Goal: Information Seeking & Learning: Learn about a topic

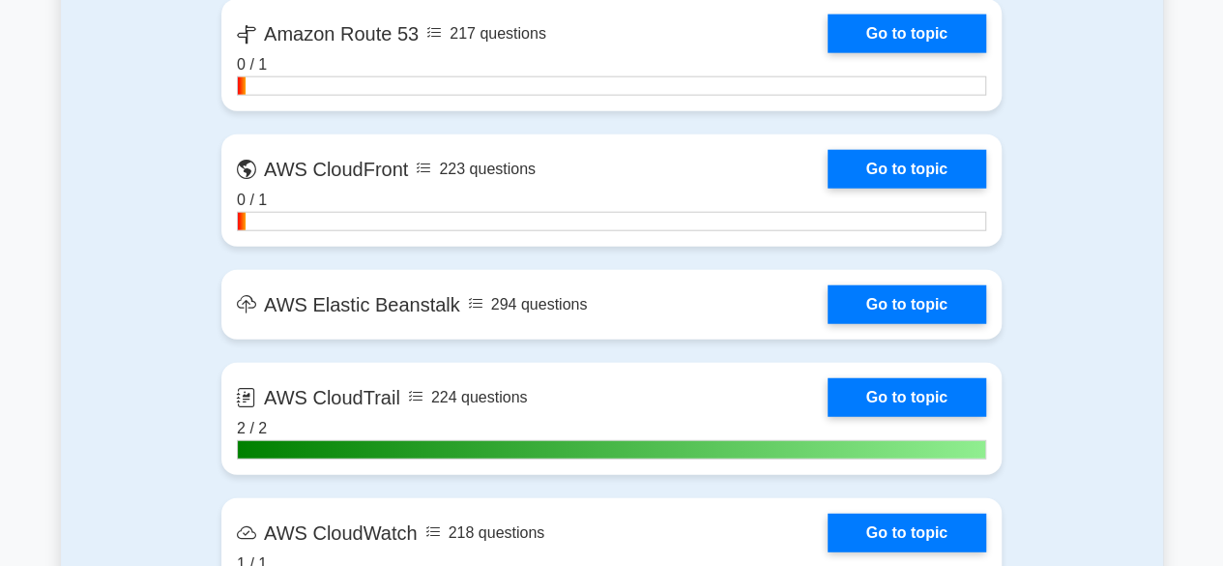
scroll to position [2355, 0]
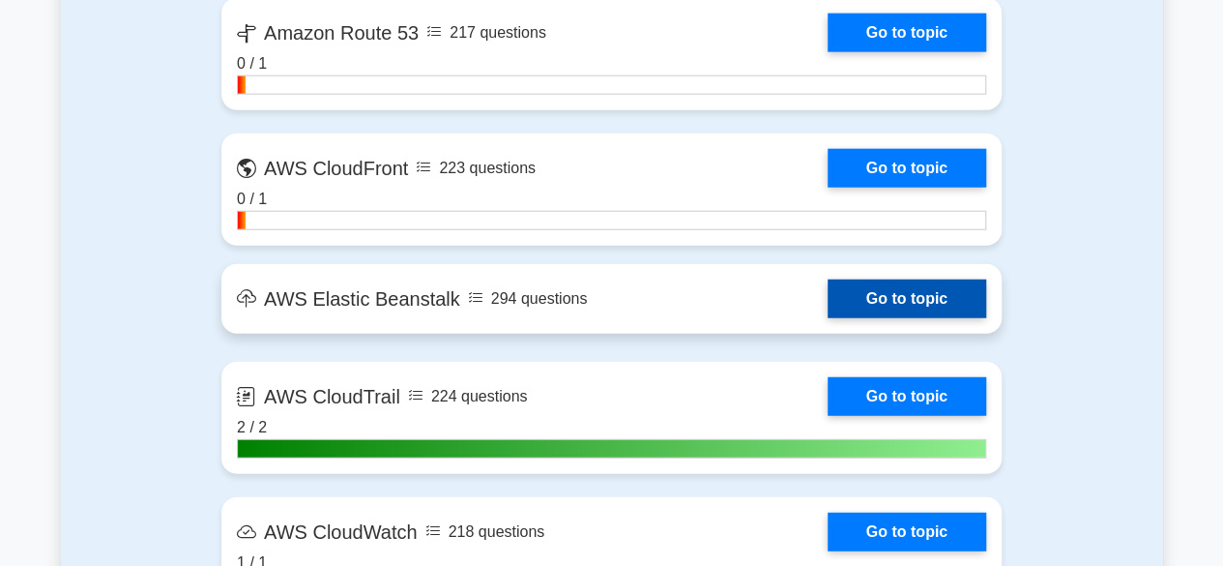
click at [939, 294] on link "Go to topic" at bounding box center [907, 298] width 159 height 39
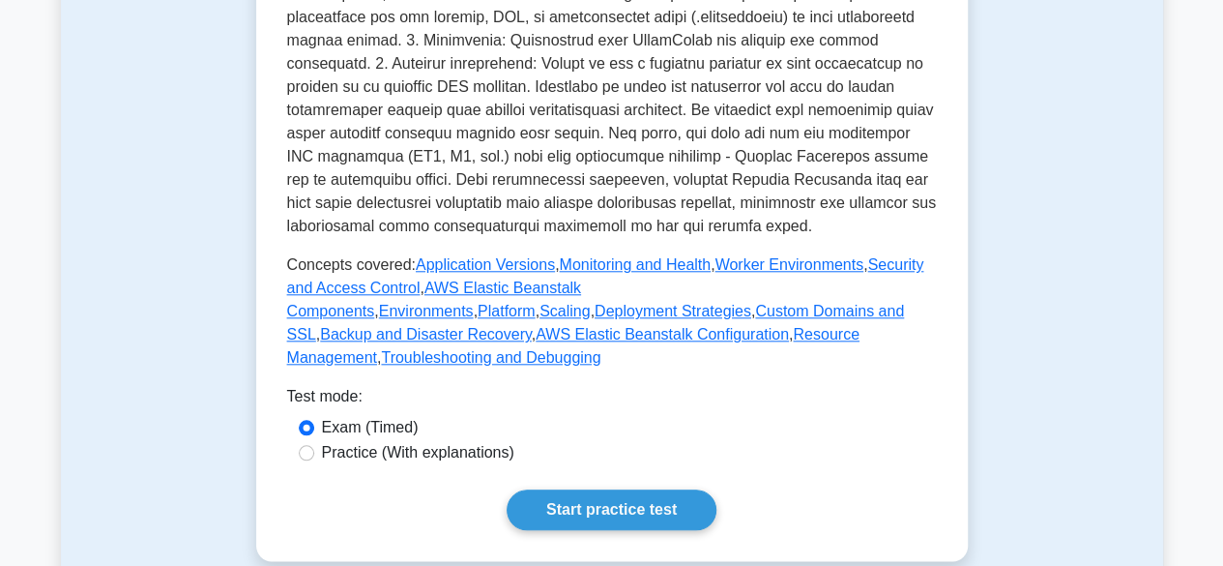
scroll to position [846, 0]
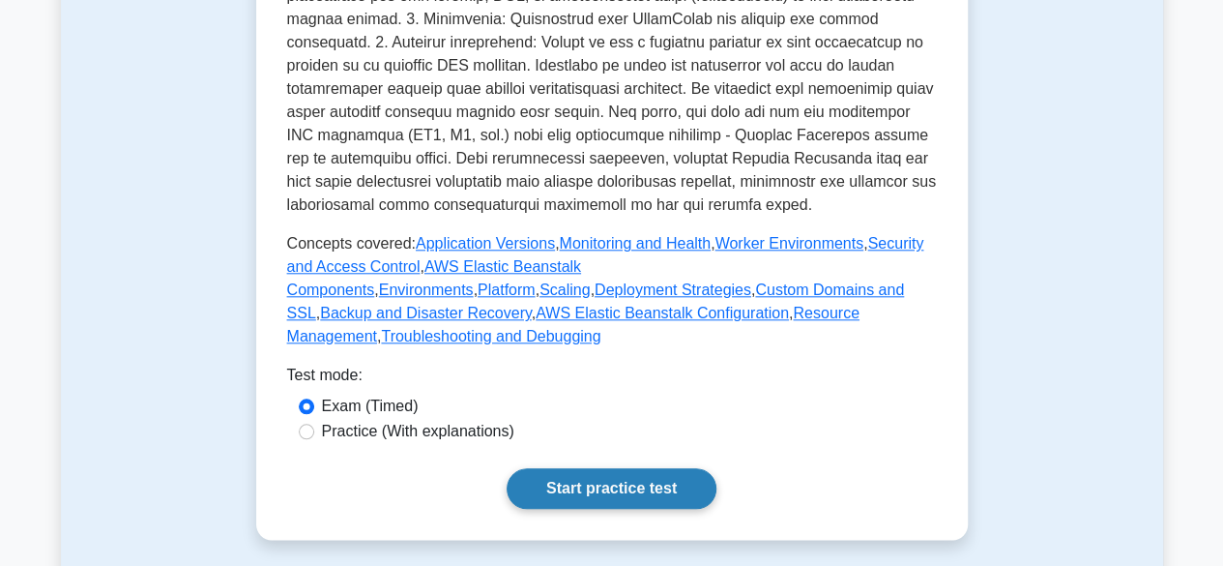
click at [601, 468] on link "Start practice test" at bounding box center [612, 488] width 210 height 41
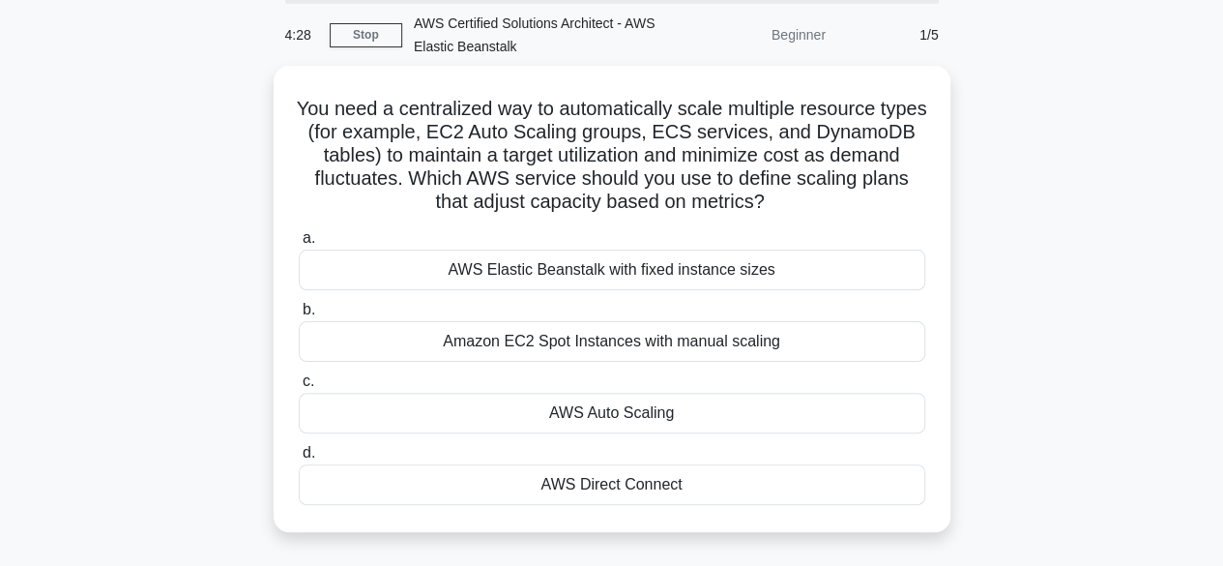
scroll to position [72, 0]
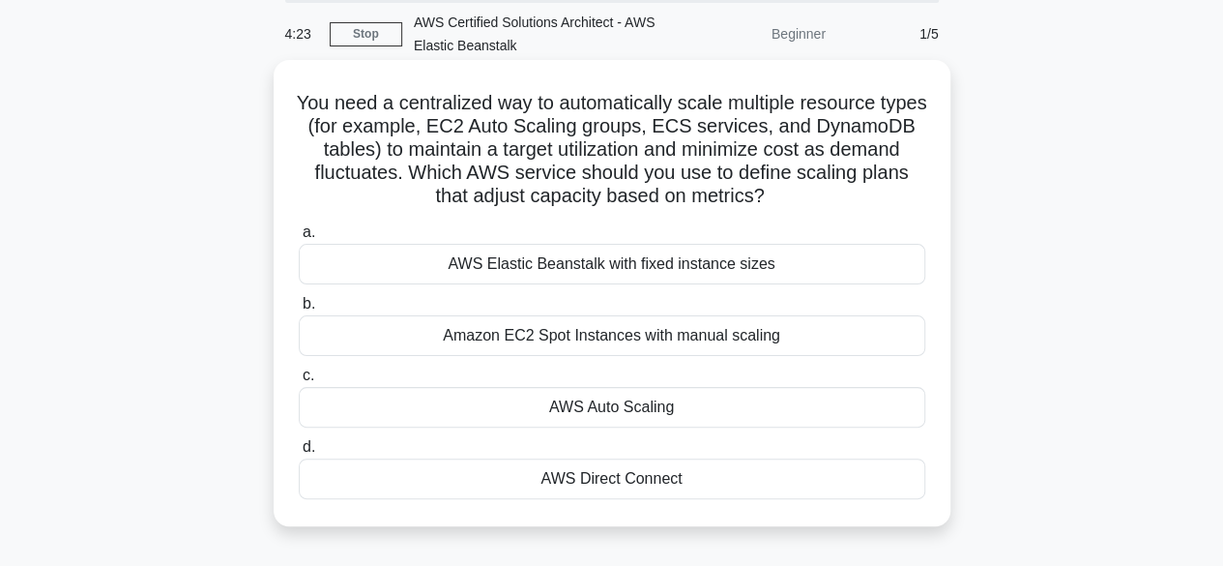
click at [789, 278] on div "AWS Elastic Beanstalk with fixed instance sizes" at bounding box center [612, 264] width 627 height 41
click at [299, 239] on input "a. AWS Elastic Beanstalk with fixed instance sizes" at bounding box center [299, 232] width 0 height 13
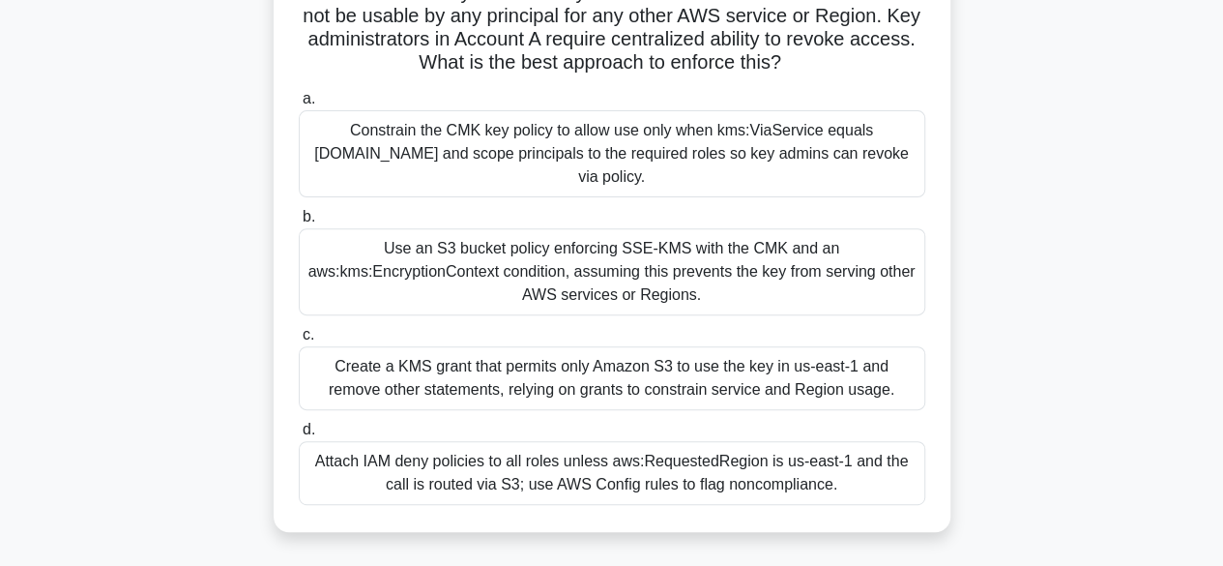
scroll to position [246, 0]
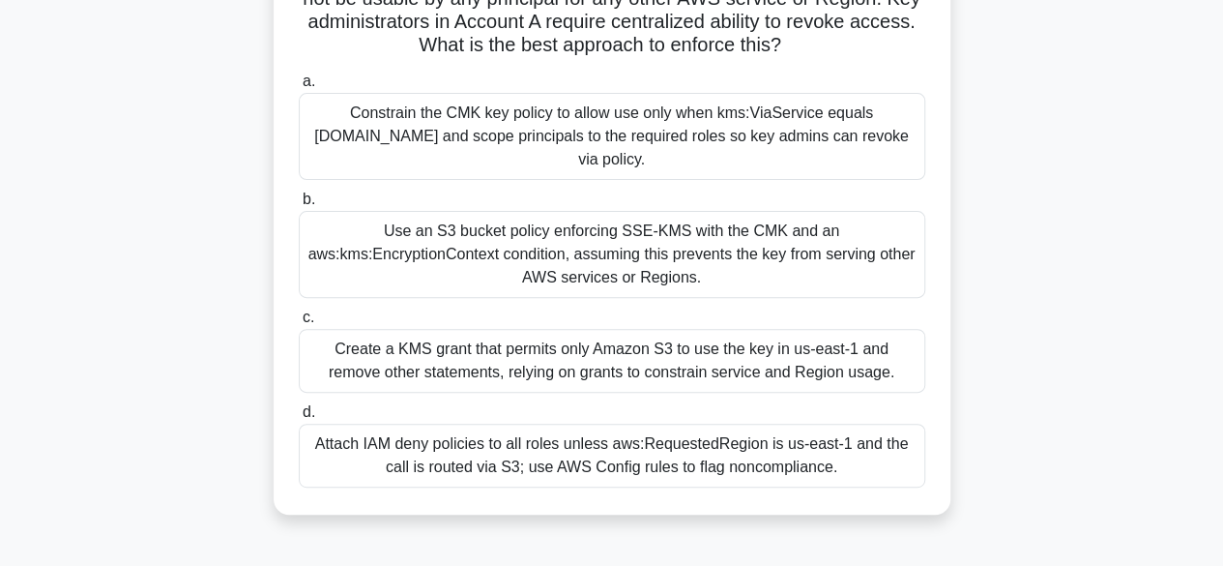
click at [778, 357] on div "Create a KMS grant that permits only Amazon S3 to use the key in us-east-1 and …" at bounding box center [612, 361] width 627 height 64
click at [299, 324] on input "c. Create a KMS grant that permits only Amazon S3 to use the key in us-east-1 a…" at bounding box center [299, 317] width 0 height 13
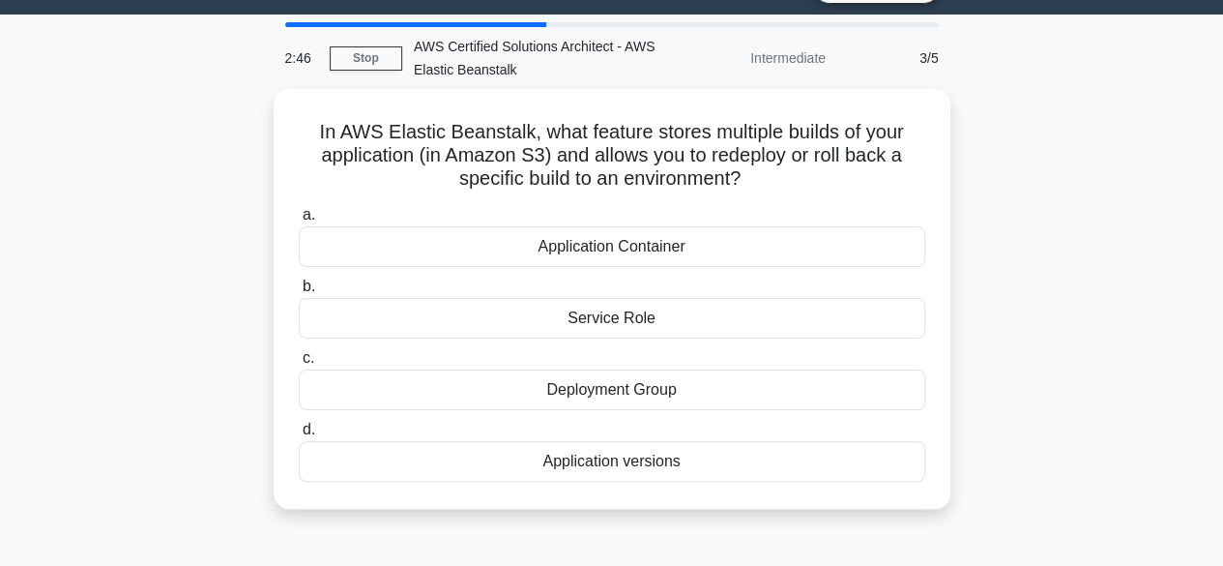
scroll to position [48, 0]
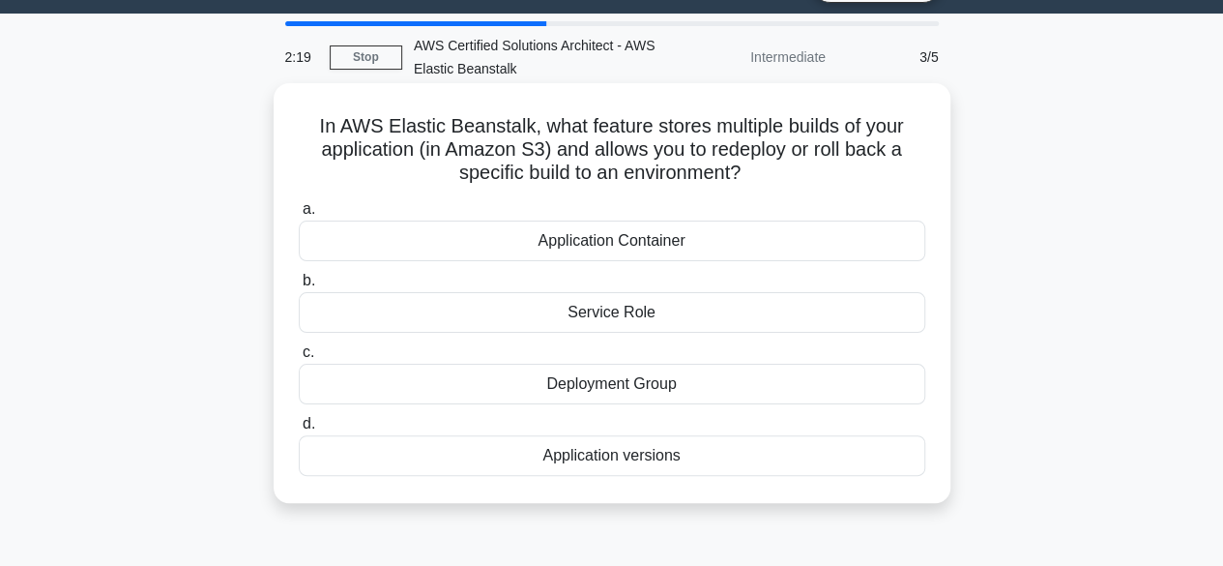
click at [675, 377] on div "Deployment Group" at bounding box center [612, 384] width 627 height 41
click at [299, 359] on input "c. Deployment Group" at bounding box center [299, 352] width 0 height 13
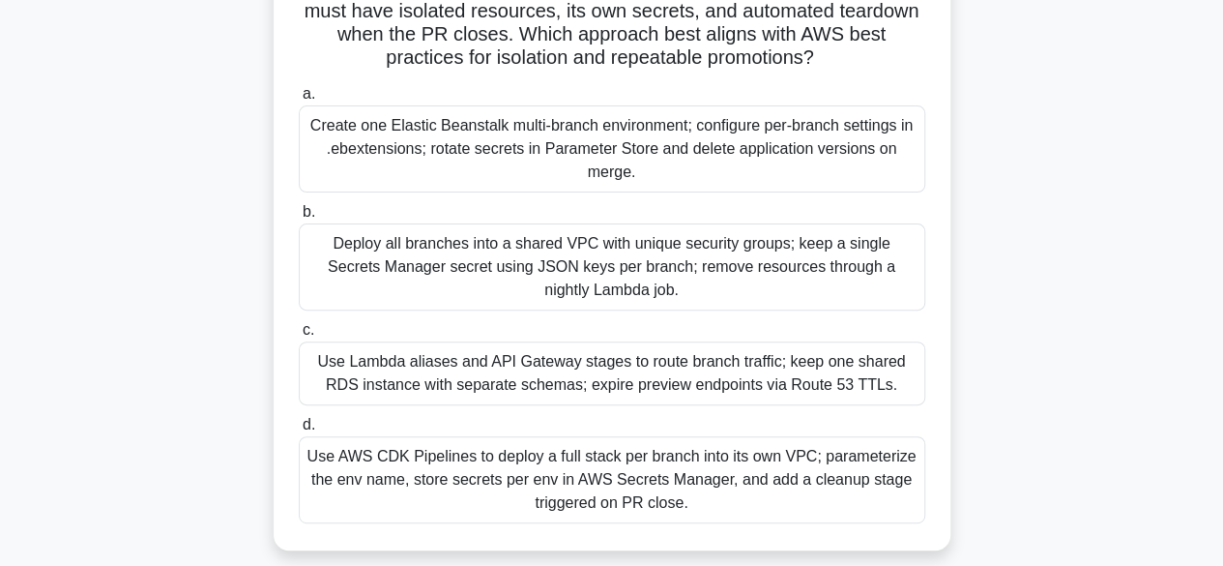
scroll to position [216, 0]
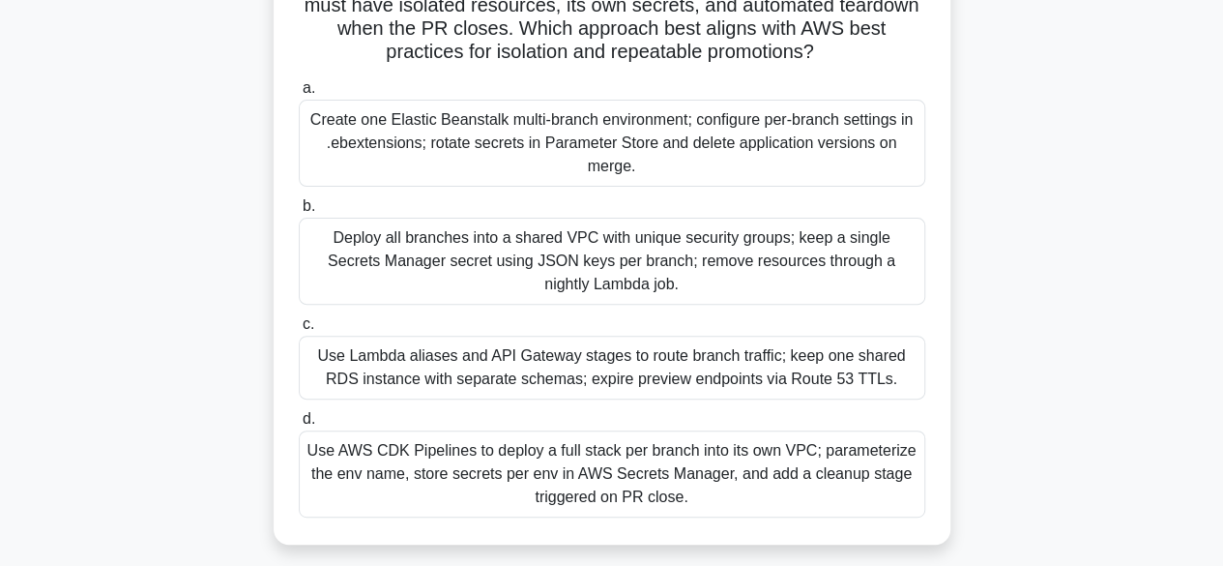
click at [738, 131] on div "Create one Elastic Beanstalk multi-branch environment; configure per-branch set…" at bounding box center [612, 143] width 627 height 87
click at [299, 95] on input "a. Create one Elastic Beanstalk multi-branch environment; configure per-branch …" at bounding box center [299, 88] width 0 height 13
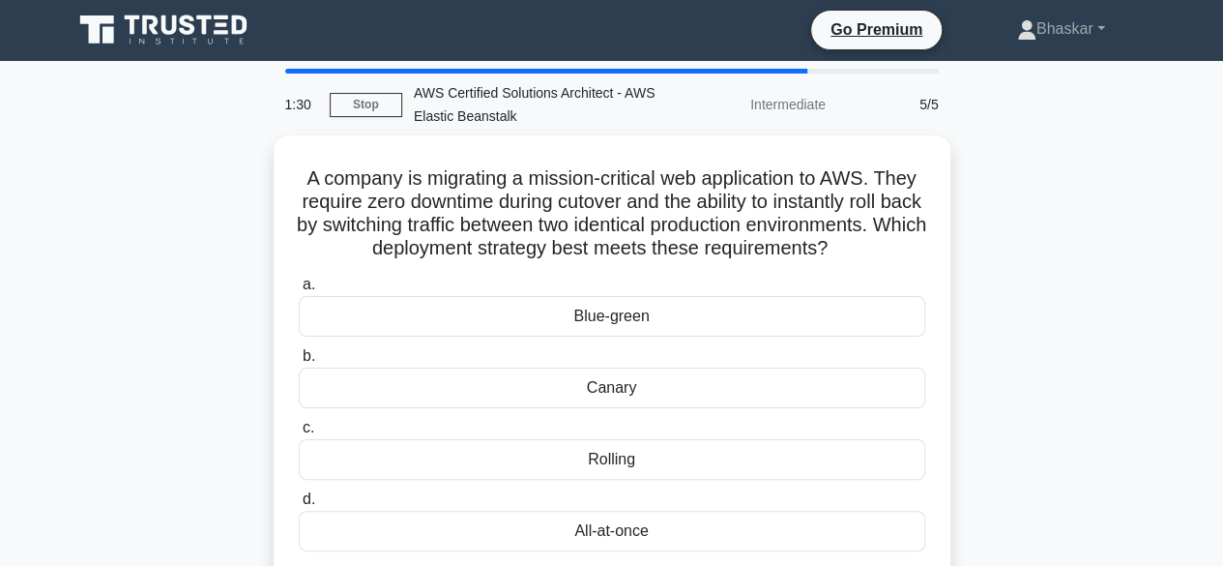
scroll to position [56, 0]
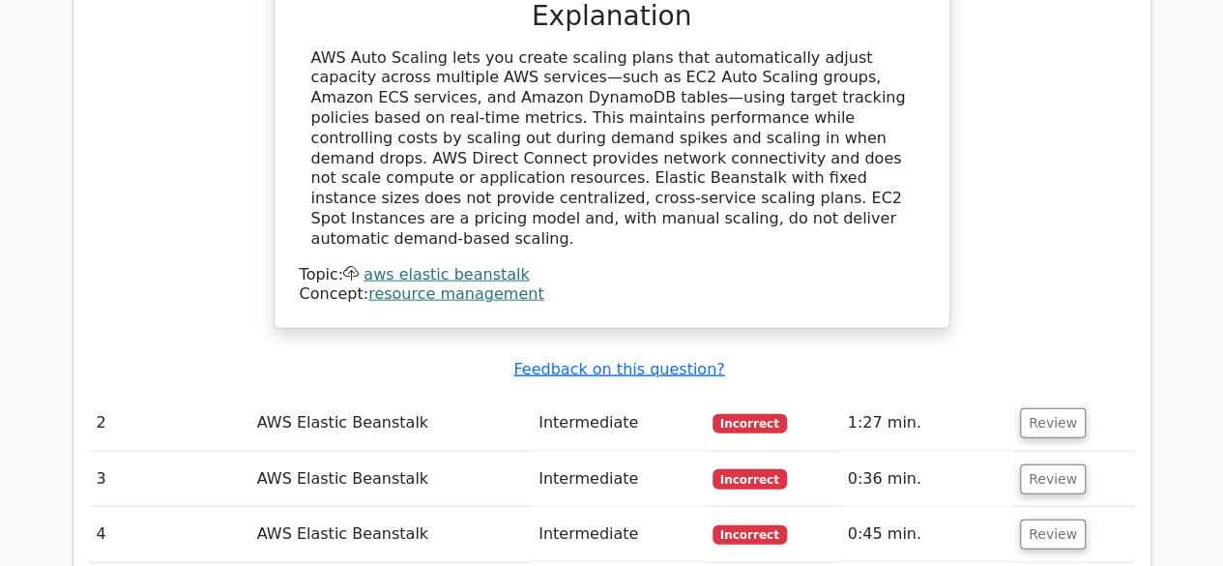
scroll to position [2009, 0]
click at [1050, 407] on button "Review" at bounding box center [1053, 422] width 66 height 30
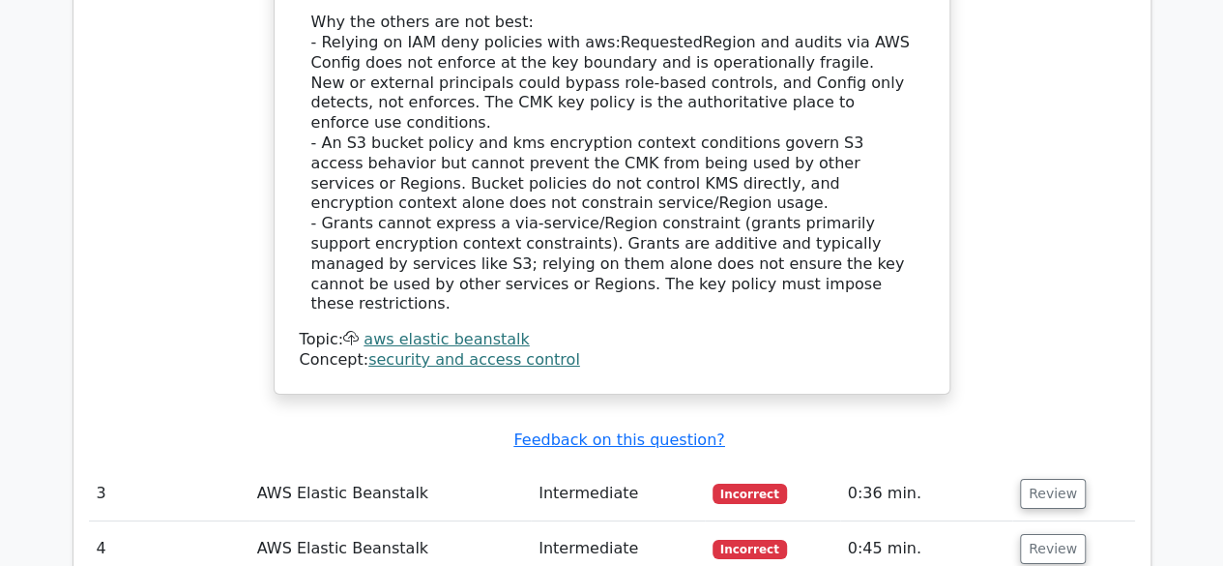
scroll to position [3297, 0]
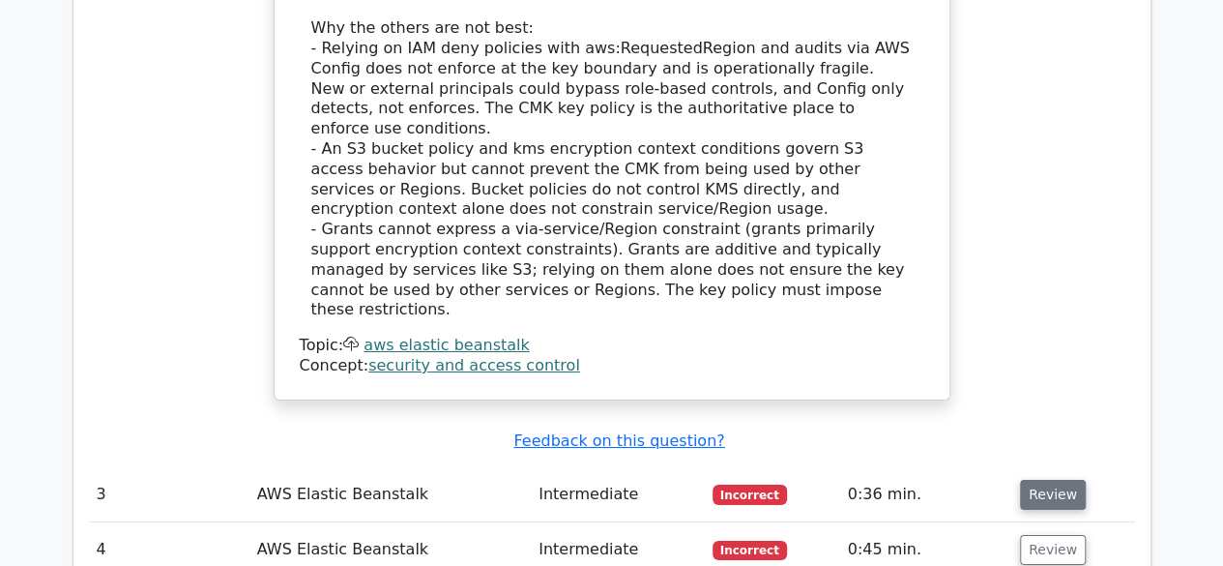
click at [1054, 480] on button "Review" at bounding box center [1053, 495] width 66 height 30
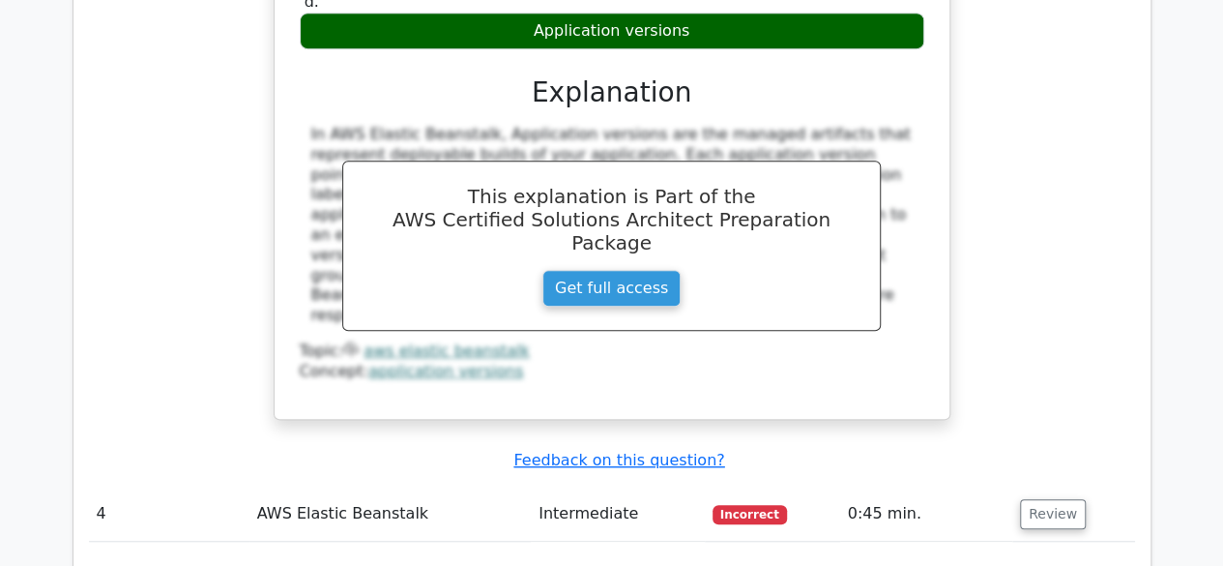
scroll to position [4138, 0]
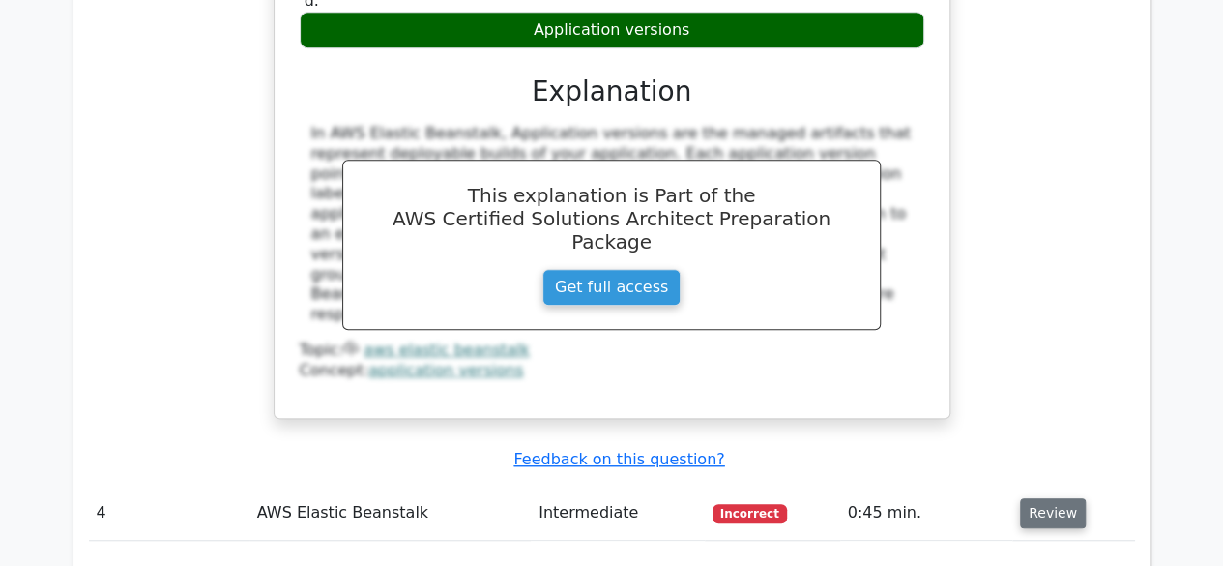
click at [1047, 498] on button "Review" at bounding box center [1053, 513] width 66 height 30
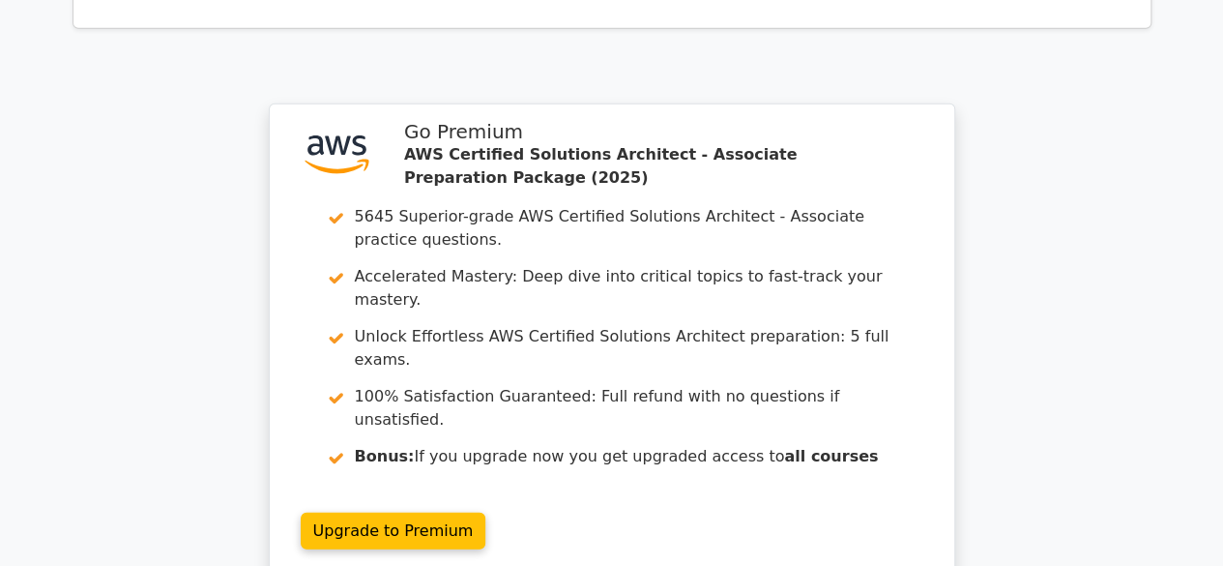
scroll to position [6003, 0]
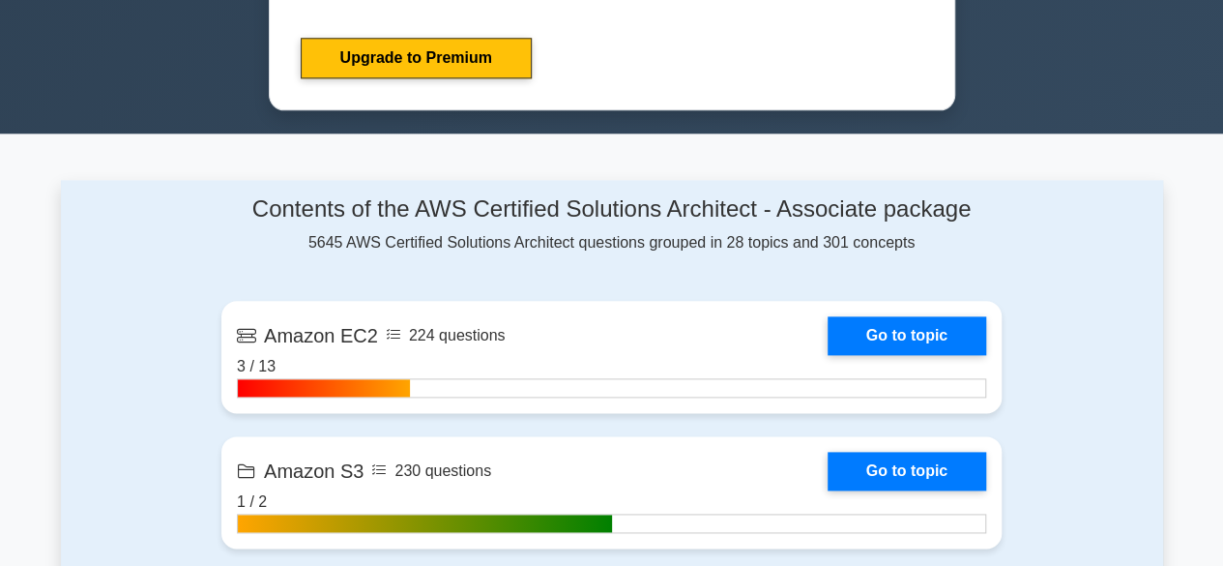
scroll to position [1253, 0]
